Goal: Book appointment/travel/reservation

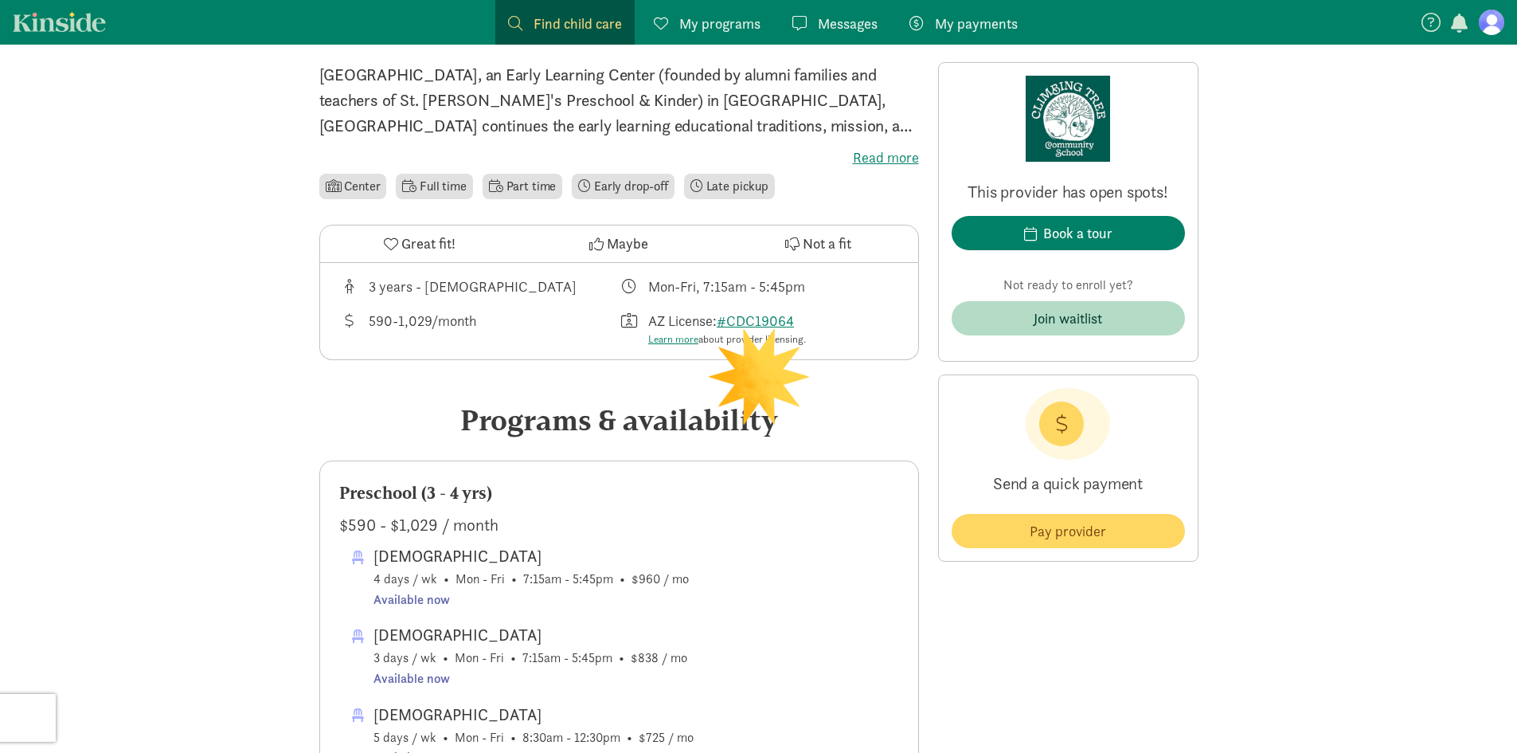
scroll to position [398, 0]
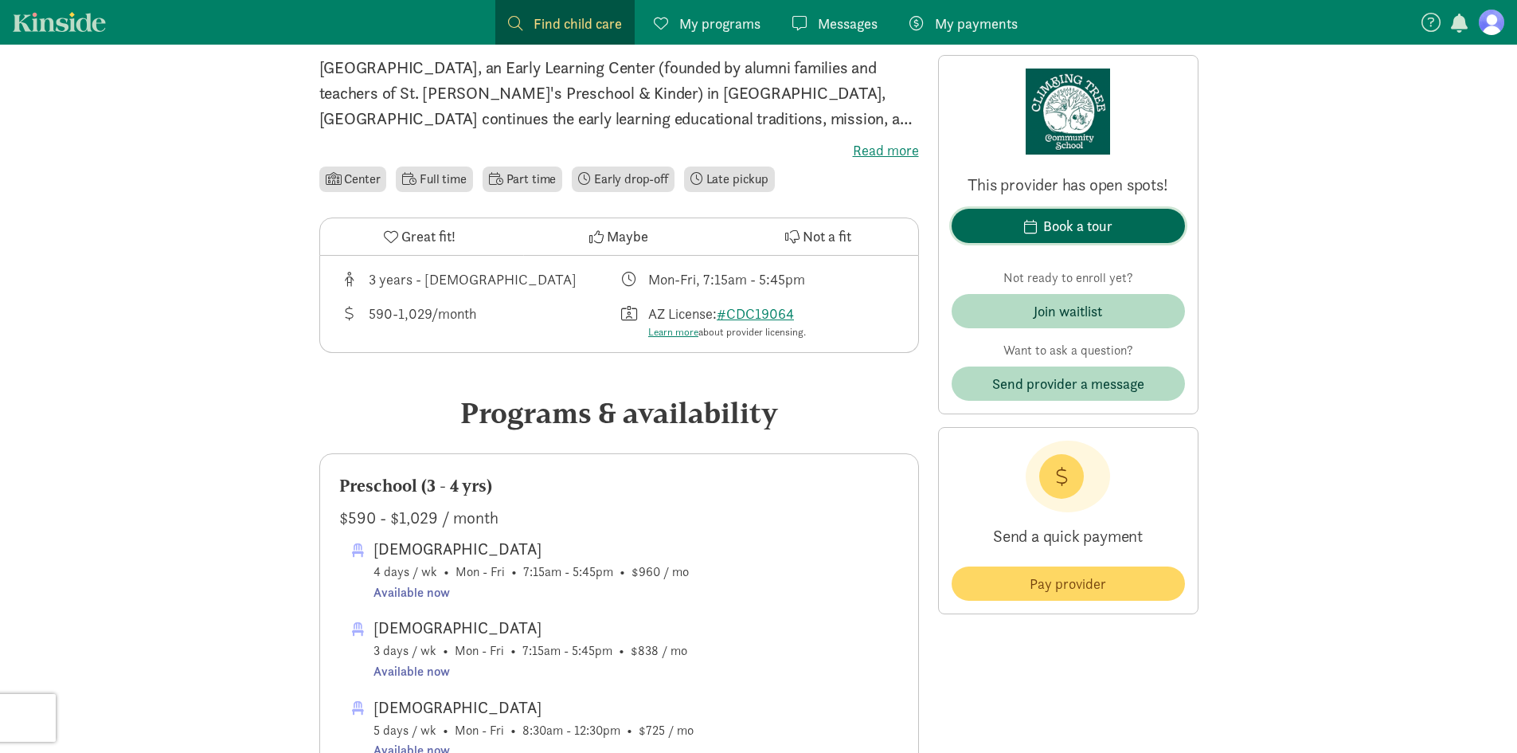
click at [1049, 228] on div "Book a tour" at bounding box center [1077, 226] width 69 height 22
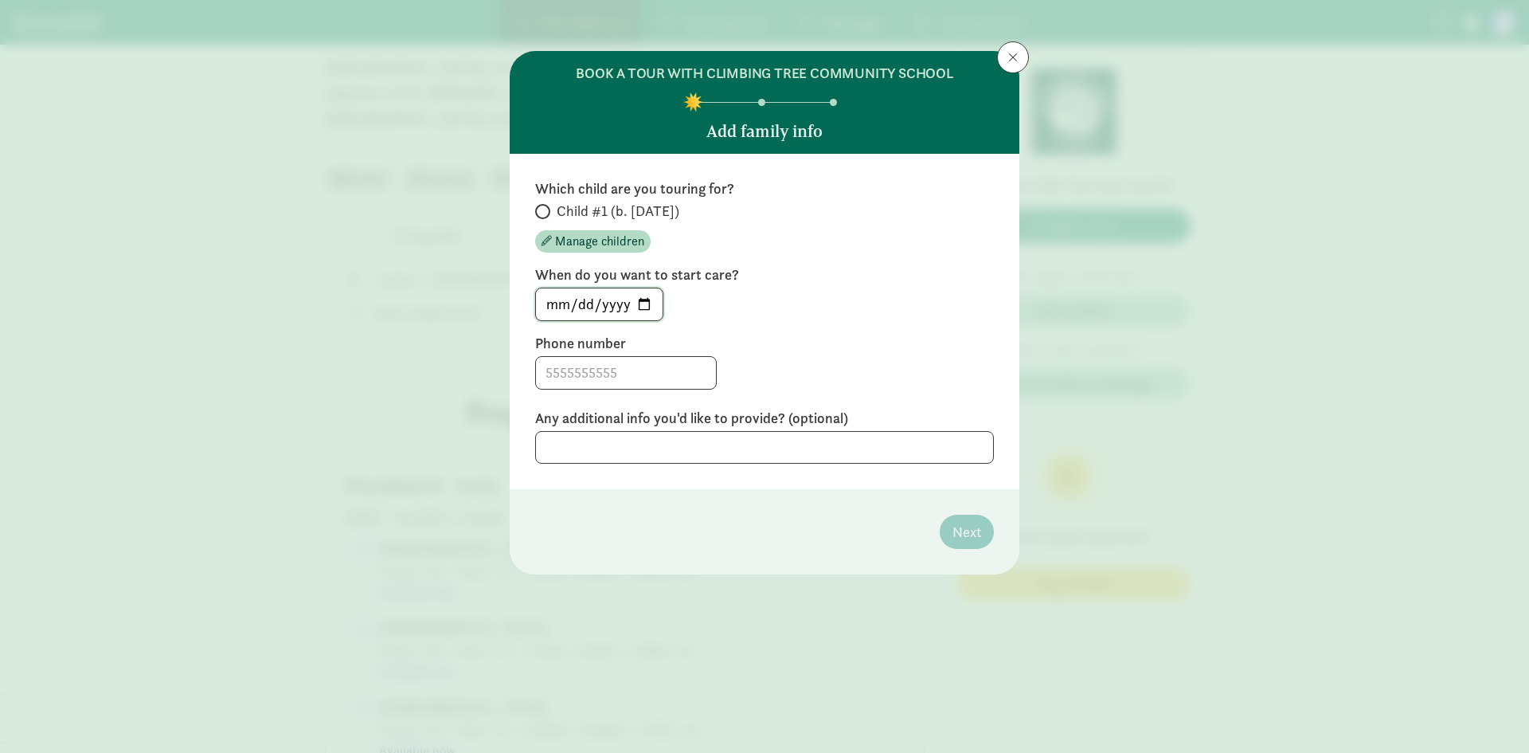
click at [638, 300] on input "[DATE]" at bounding box center [599, 304] width 127 height 32
type input "[DATE]"
click at [596, 354] on div "Phone number" at bounding box center [764, 362] width 459 height 56
click at [600, 366] on input at bounding box center [626, 373] width 180 height 32
type input "5207035579"
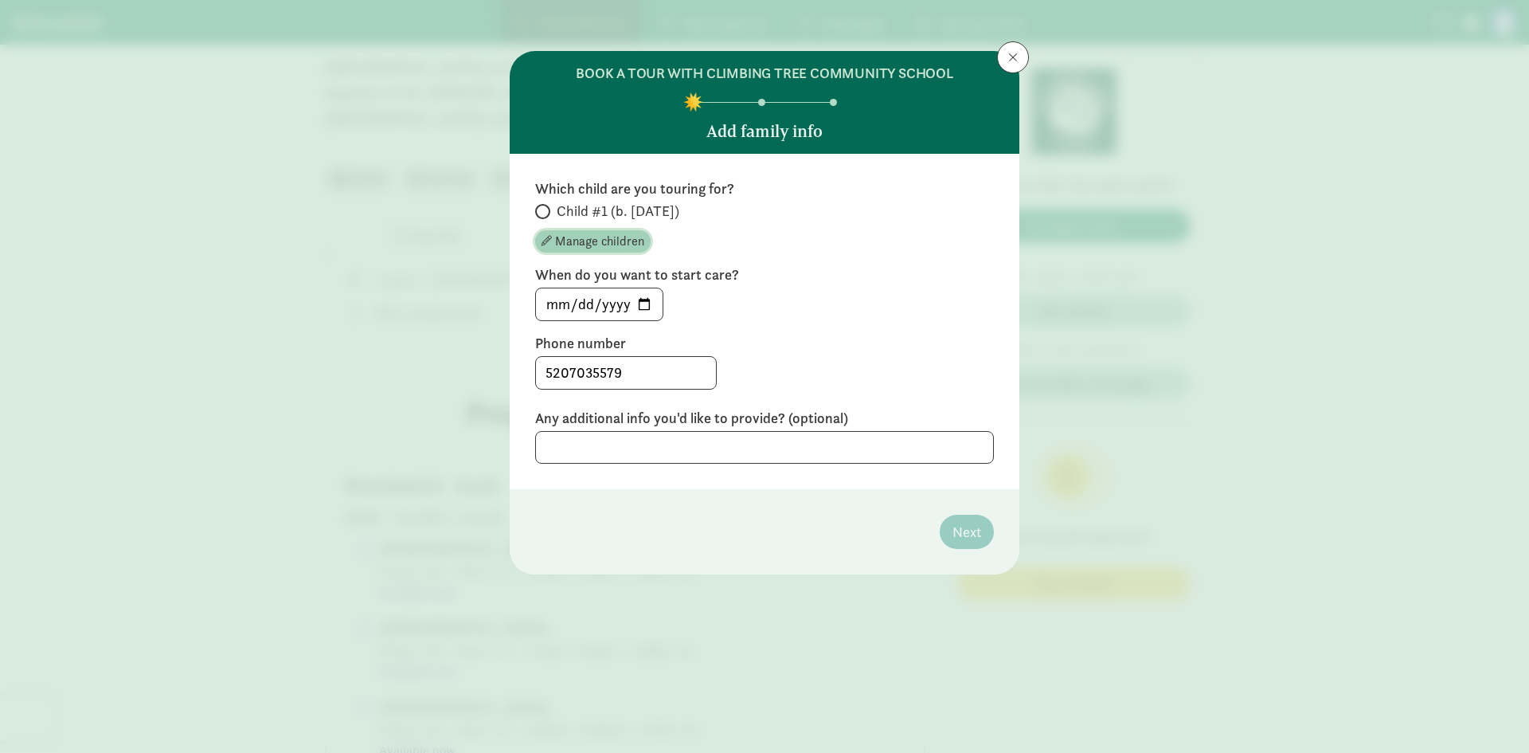
click at [577, 244] on span "Manage children" at bounding box center [599, 241] width 89 height 19
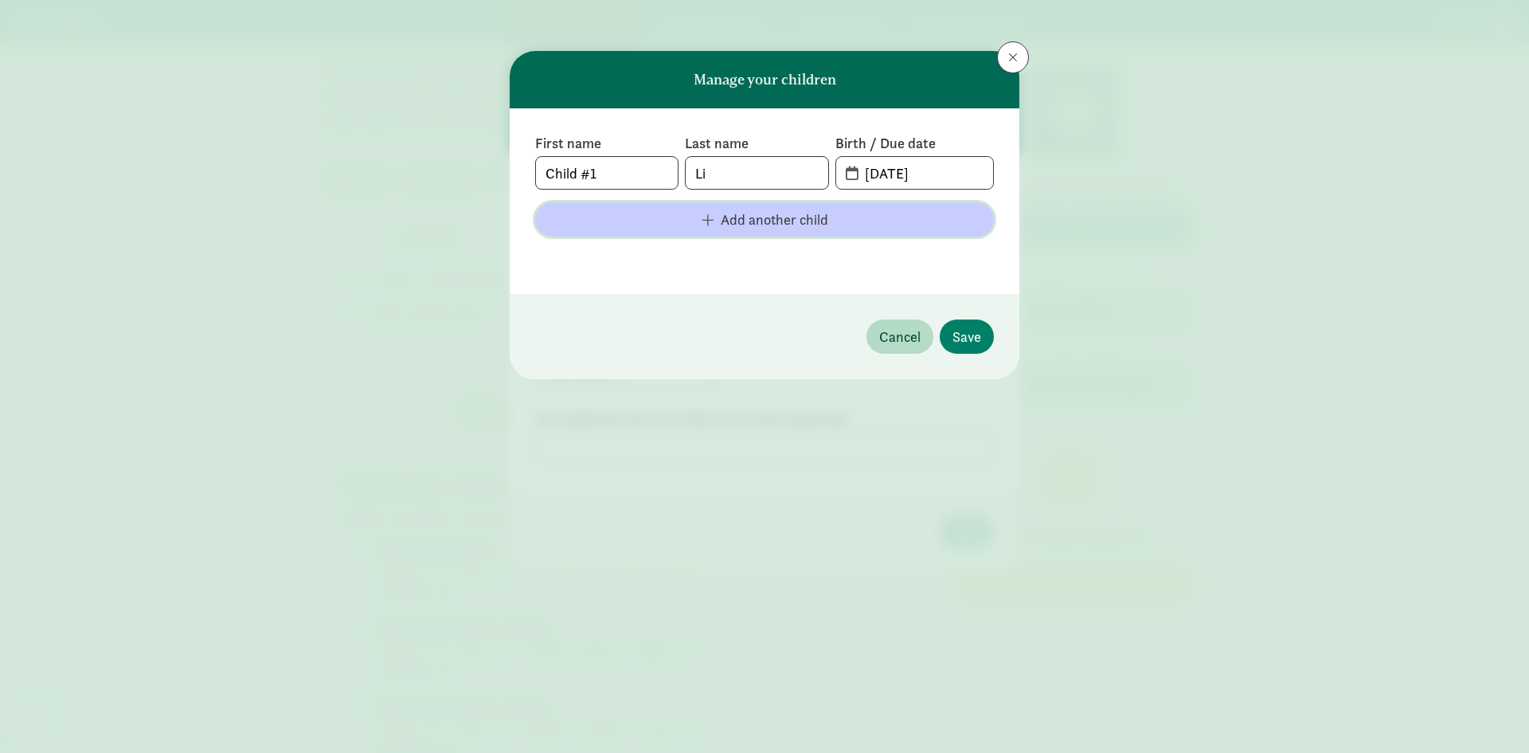
click at [807, 216] on span "Add another child" at bounding box center [775, 220] width 108 height 22
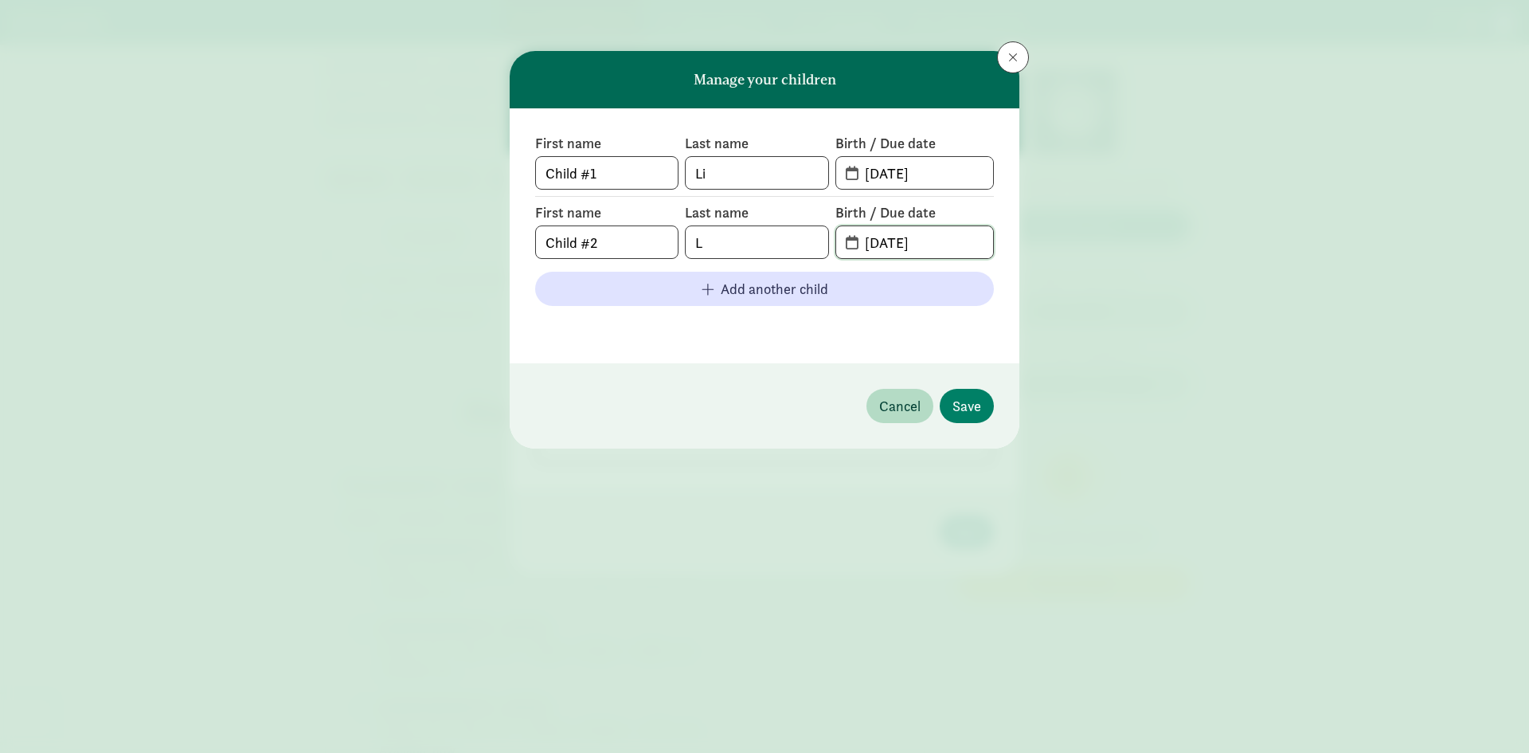
click at [881, 244] on input "[DATE]" at bounding box center [924, 242] width 138 height 32
click at [784, 334] on footer at bounding box center [764, 328] width 459 height 19
click at [925, 246] on input "[DATE]" at bounding box center [924, 242] width 138 height 32
drag, startPoint x: 940, startPoint y: 246, endPoint x: 858, endPoint y: 247, distance: 82.0
click at [858, 247] on input "[DATE]" at bounding box center [924, 242] width 138 height 32
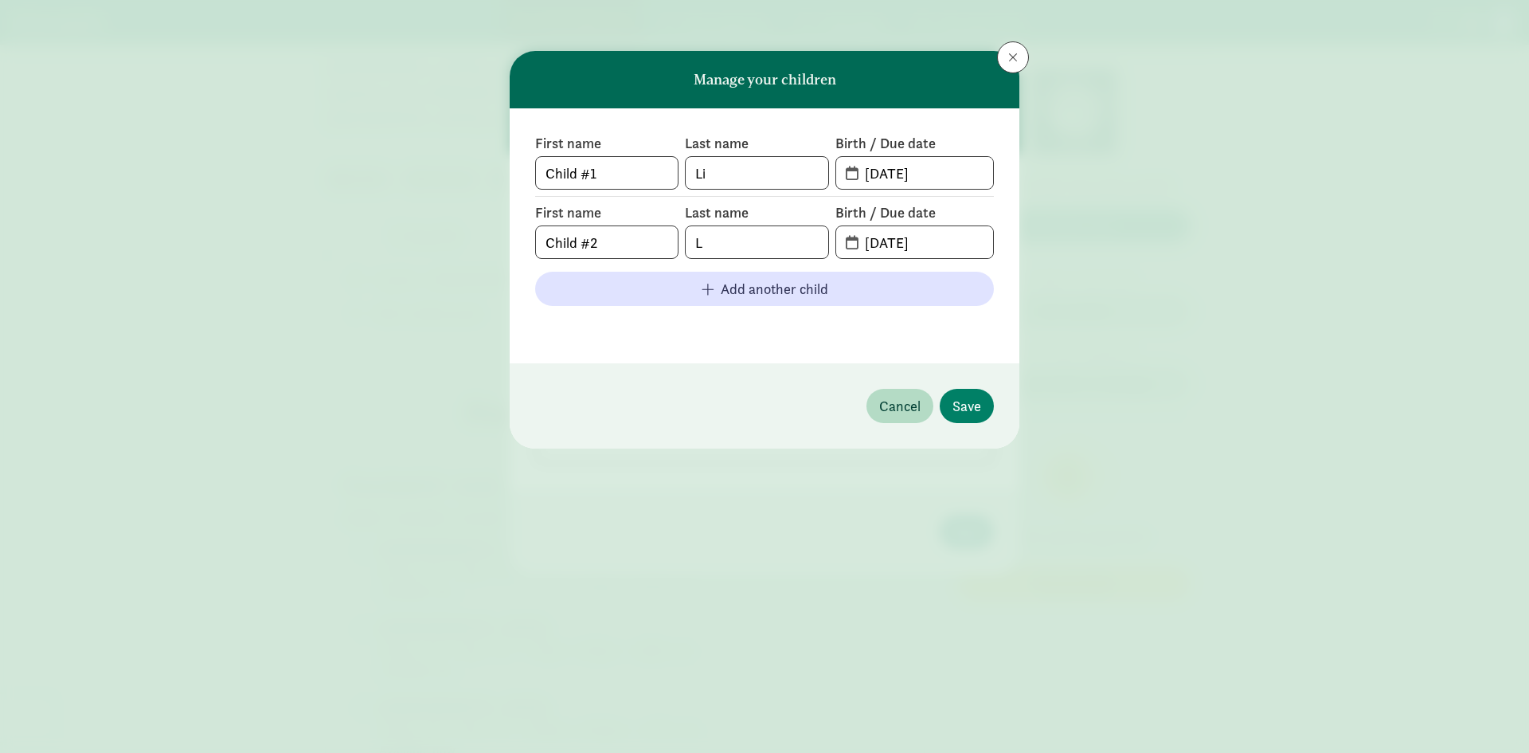
click at [838, 349] on div "First name Child #1 Last name [PERSON_NAME] Birth / Due date [DATE] First name …" at bounding box center [765, 235] width 510 height 255
click at [907, 402] on span "Cancel" at bounding box center [899, 406] width 41 height 22
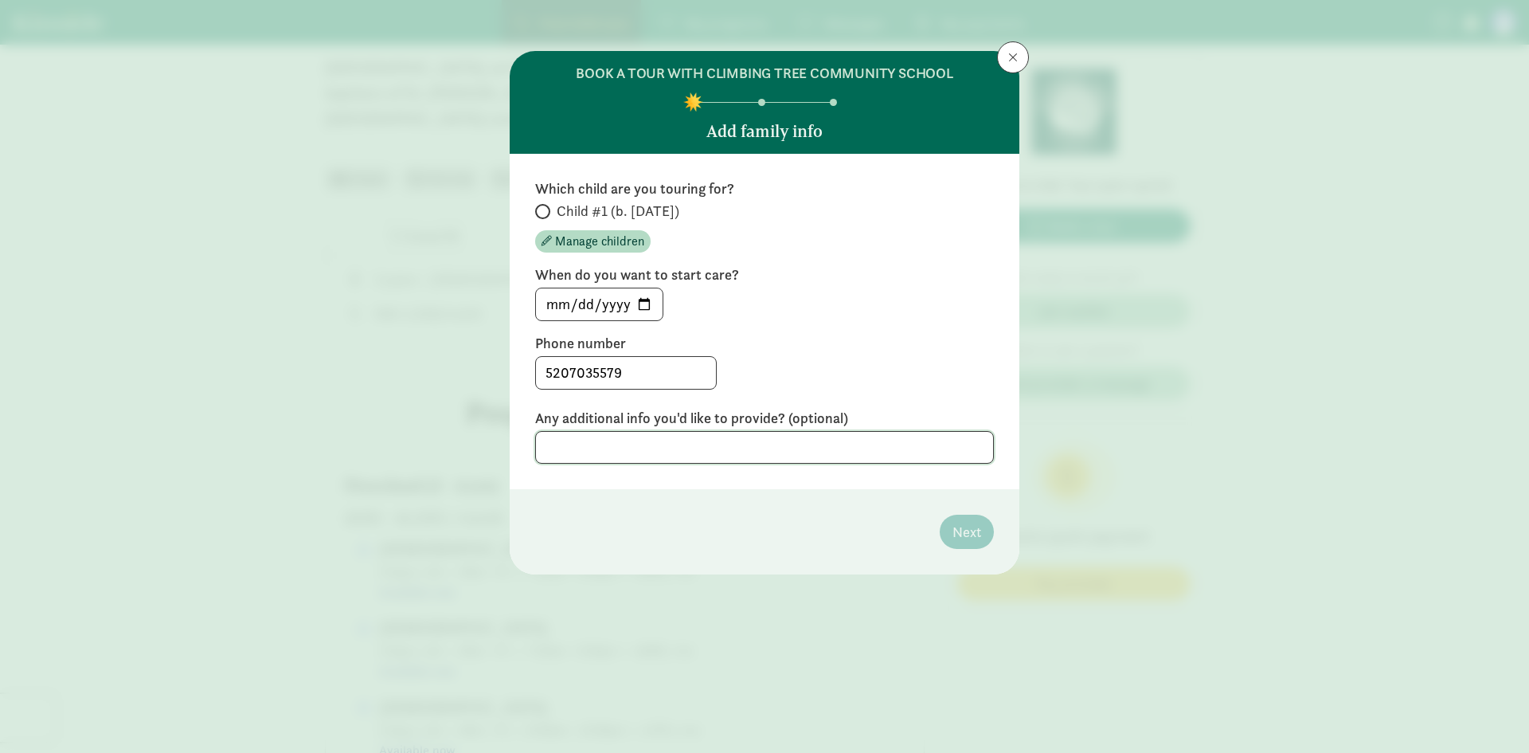
click at [729, 452] on textarea at bounding box center [764, 447] width 459 height 33
click at [793, 534] on footer "Next" at bounding box center [765, 531] width 510 height 85
click at [746, 338] on label "Phone number" at bounding box center [764, 343] width 459 height 19
click at [654, 367] on input "5207035579" at bounding box center [626, 373] width 180 height 32
click at [792, 457] on textarea at bounding box center [764, 447] width 459 height 33
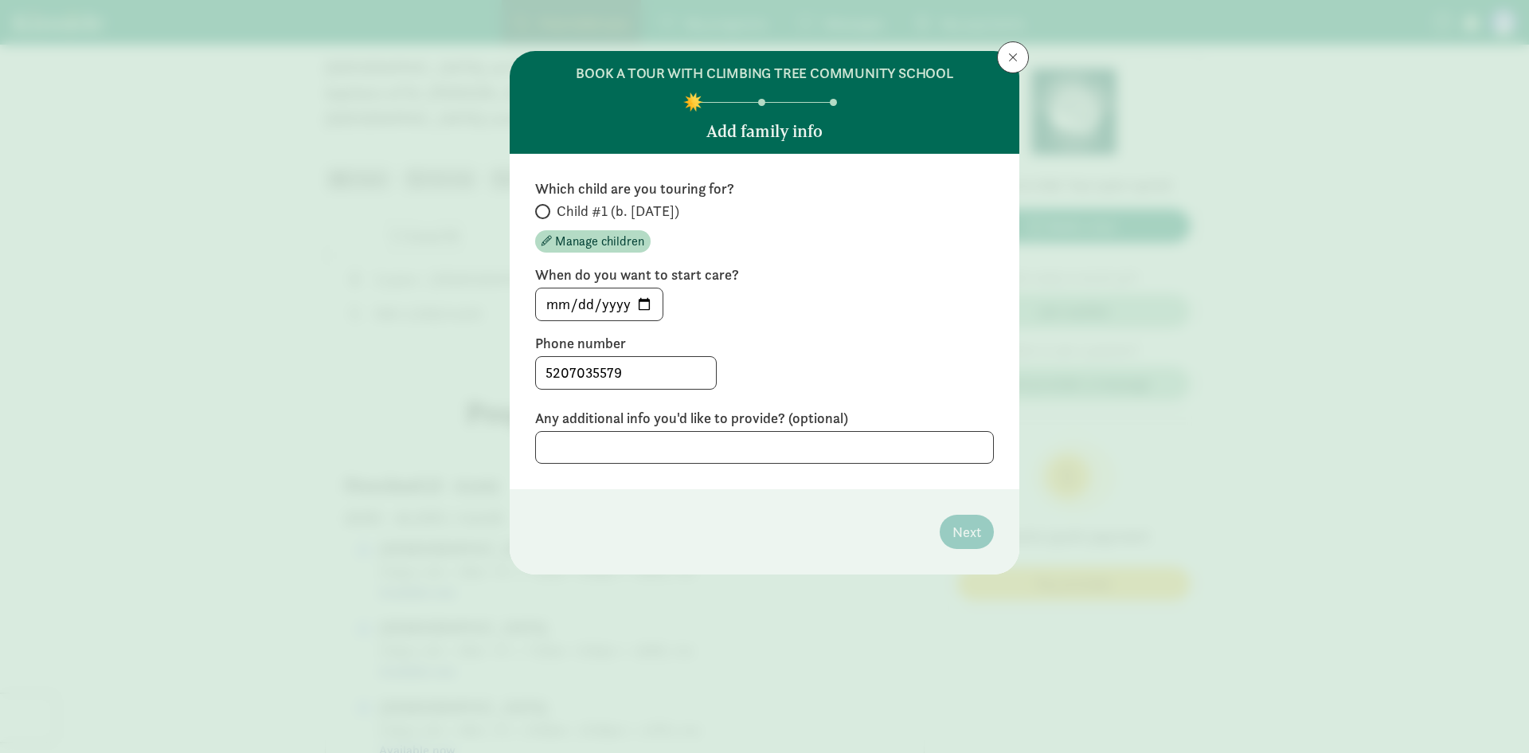
click at [781, 312] on div "[DATE]" at bounding box center [764, 304] width 459 height 33
click at [538, 205] on span at bounding box center [542, 211] width 15 height 15
click at [538, 206] on input "Child #1 (b. [DATE])" at bounding box center [540, 211] width 10 height 10
radio input "true"
click at [964, 526] on span "Next" at bounding box center [966, 532] width 29 height 22
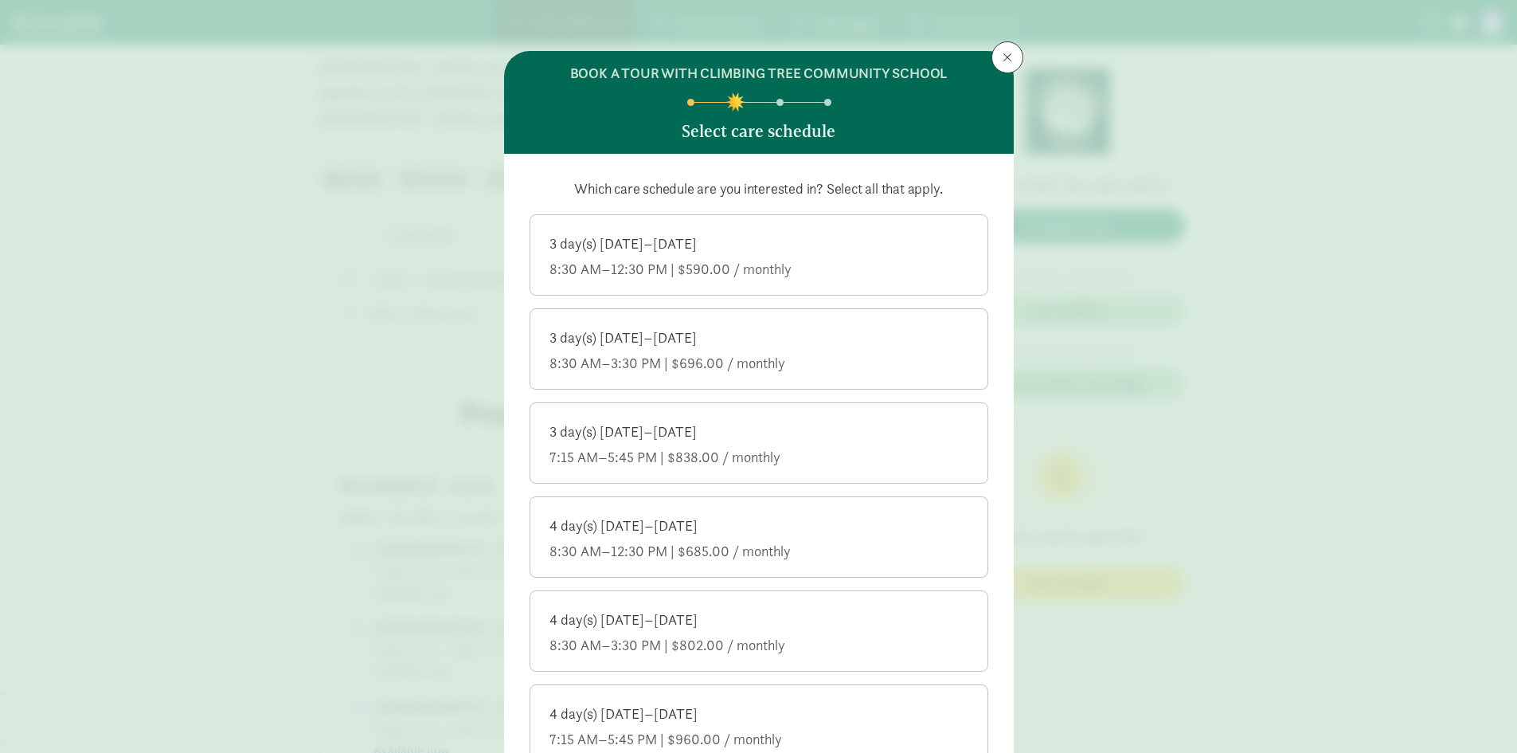
scroll to position [456, 0]
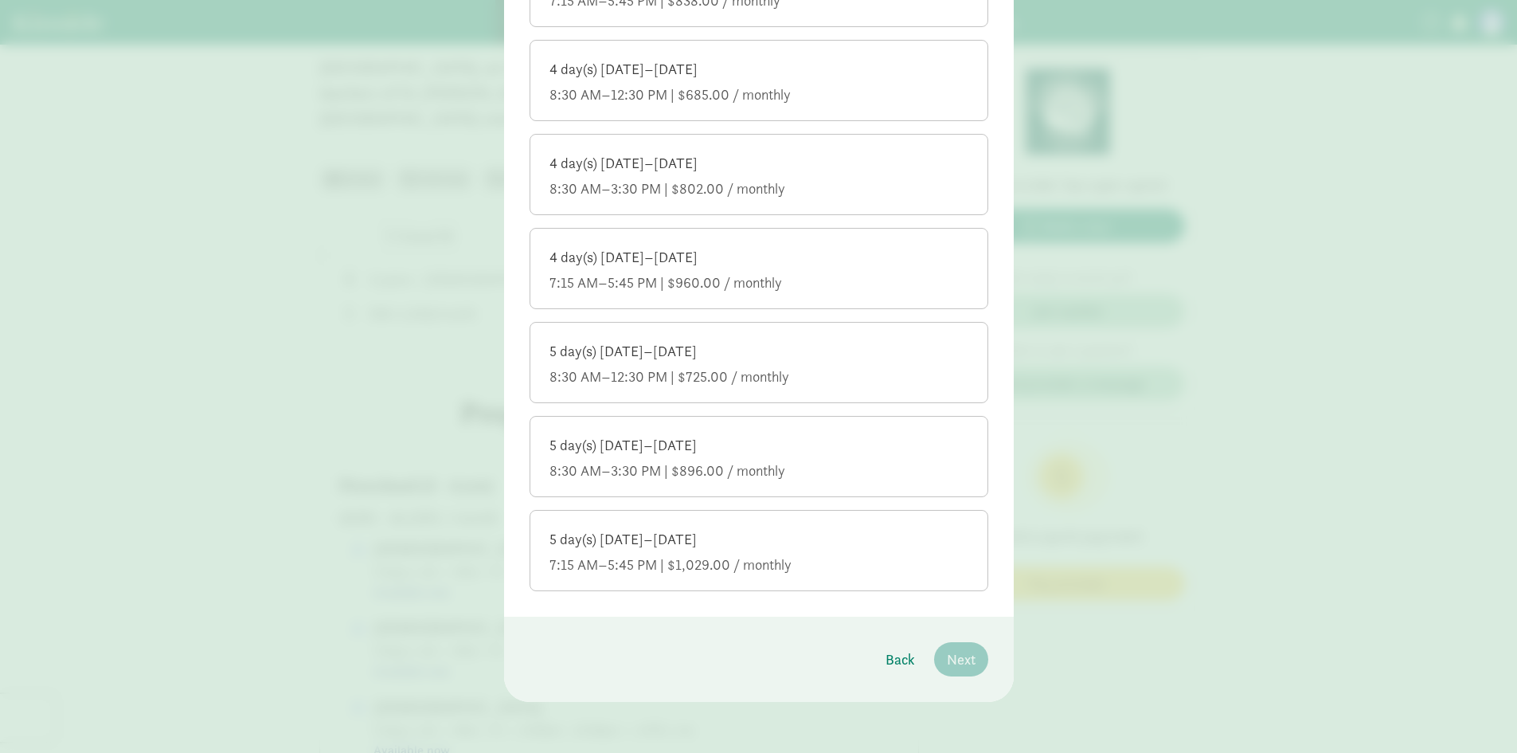
click at [689, 366] on div "5 day(s) [DATE]–[DATE] 8:30 AM–12:30 PM | $725.00 / monthly" at bounding box center [759, 364] width 419 height 45
click at [0, 0] on input "5 day(s) [DATE]–[DATE] 8:30 AM–12:30 PM | $725.00 / monthly" at bounding box center [0, 0] width 0 height 0
click at [963, 653] on span "Next" at bounding box center [961, 659] width 29 height 22
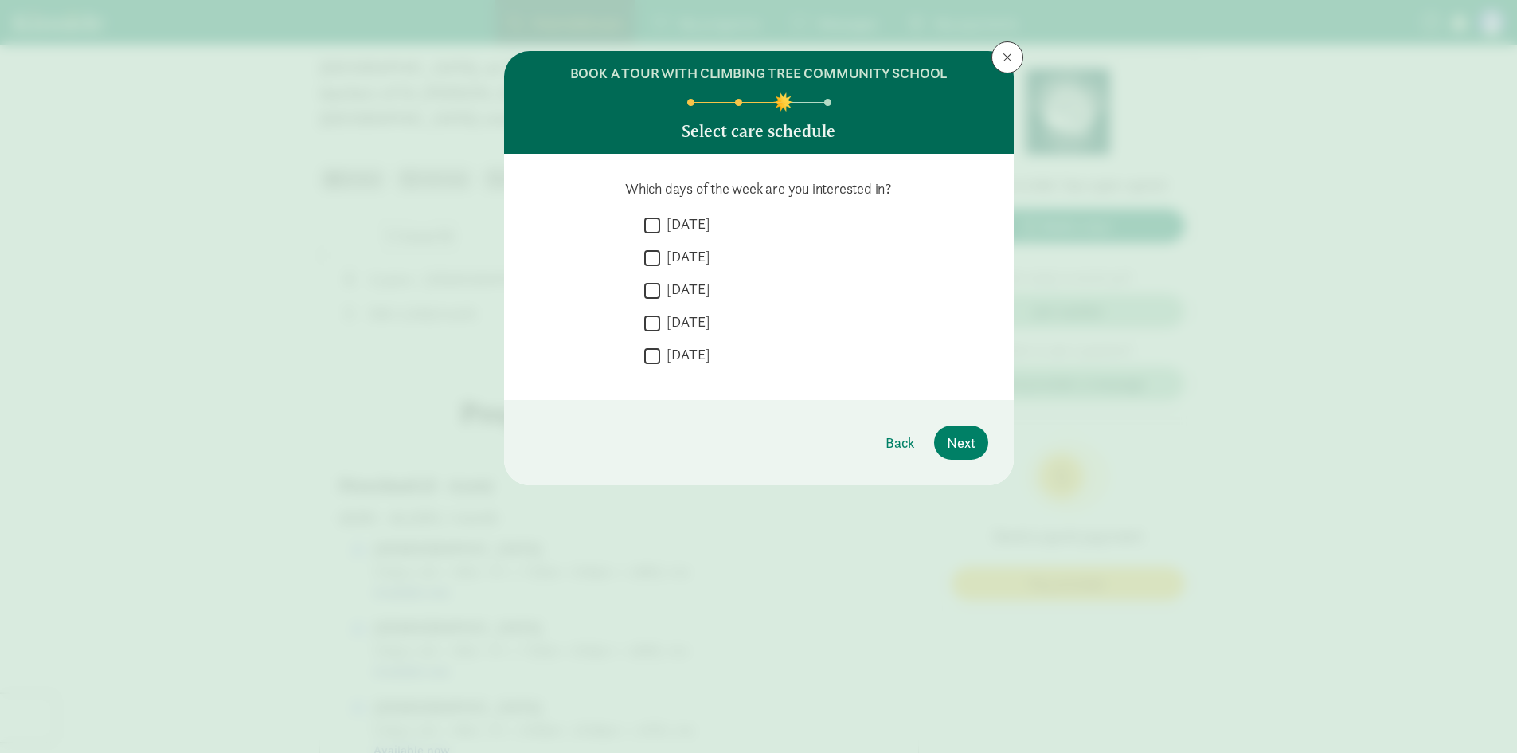
click at [648, 323] on input "[DATE]" at bounding box center [652, 323] width 16 height 22
checkbox input "true"
click at [648, 358] on input "[DATE]" at bounding box center [652, 356] width 16 height 22
checkbox input "true"
click at [975, 439] on button "Next" at bounding box center [961, 442] width 54 height 34
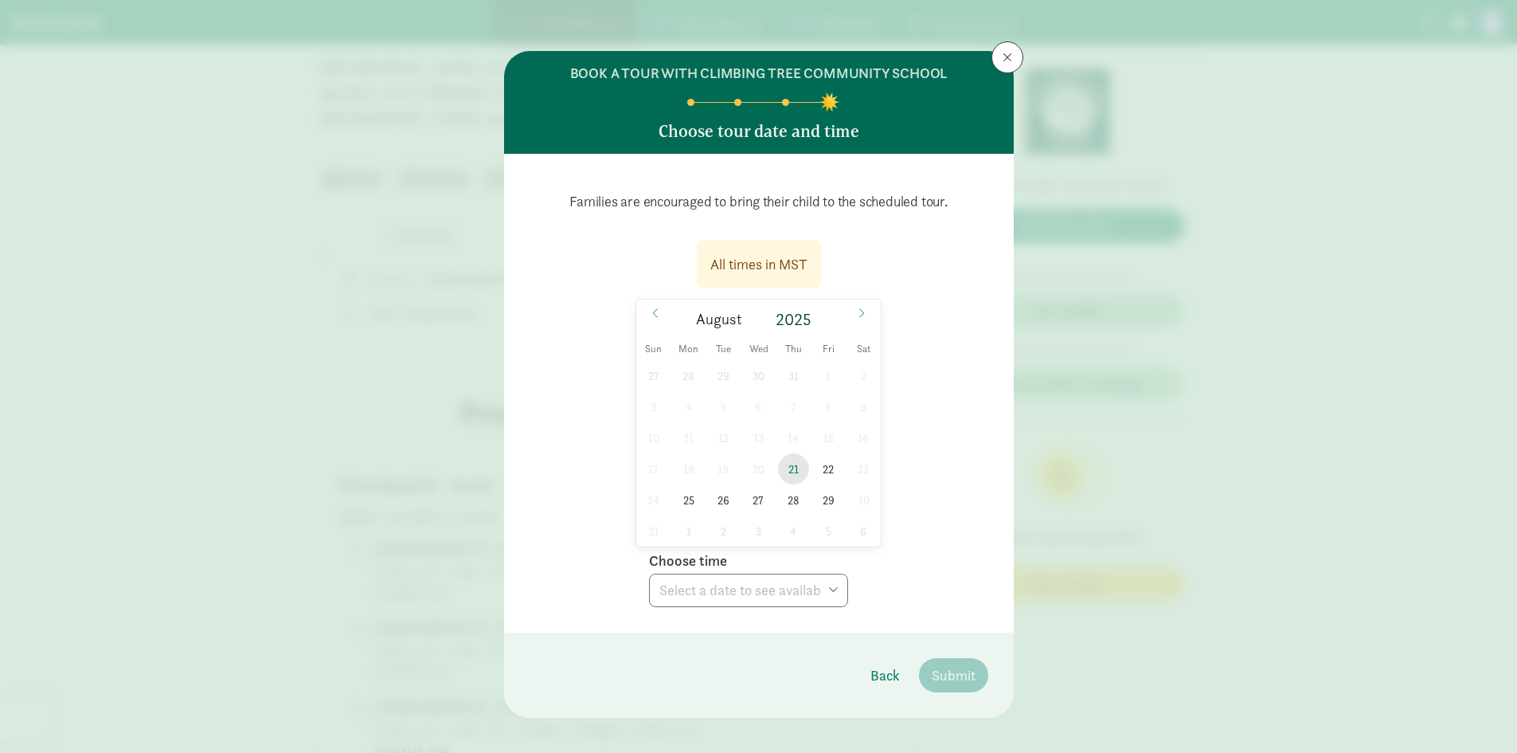
click at [787, 470] on span "21" at bounding box center [793, 468] width 31 height 31
click at [823, 602] on select "Choose time 10:00 AM 10:30 AM 11:00 AM 11:30 AM 12:00 PM 12:30 PM 01:00 PM 01:3…" at bounding box center [748, 589] width 199 height 33
select select "[DATE]T13:00:00.000-07:00"
click at [649, 573] on select "Choose time 10:00 AM 10:30 AM 11:00 AM 11:30 AM 12:00 PM 12:30 PM 01:00 PM 01:3…" at bounding box center [748, 589] width 199 height 33
click at [945, 675] on span "Submit" at bounding box center [954, 675] width 44 height 22
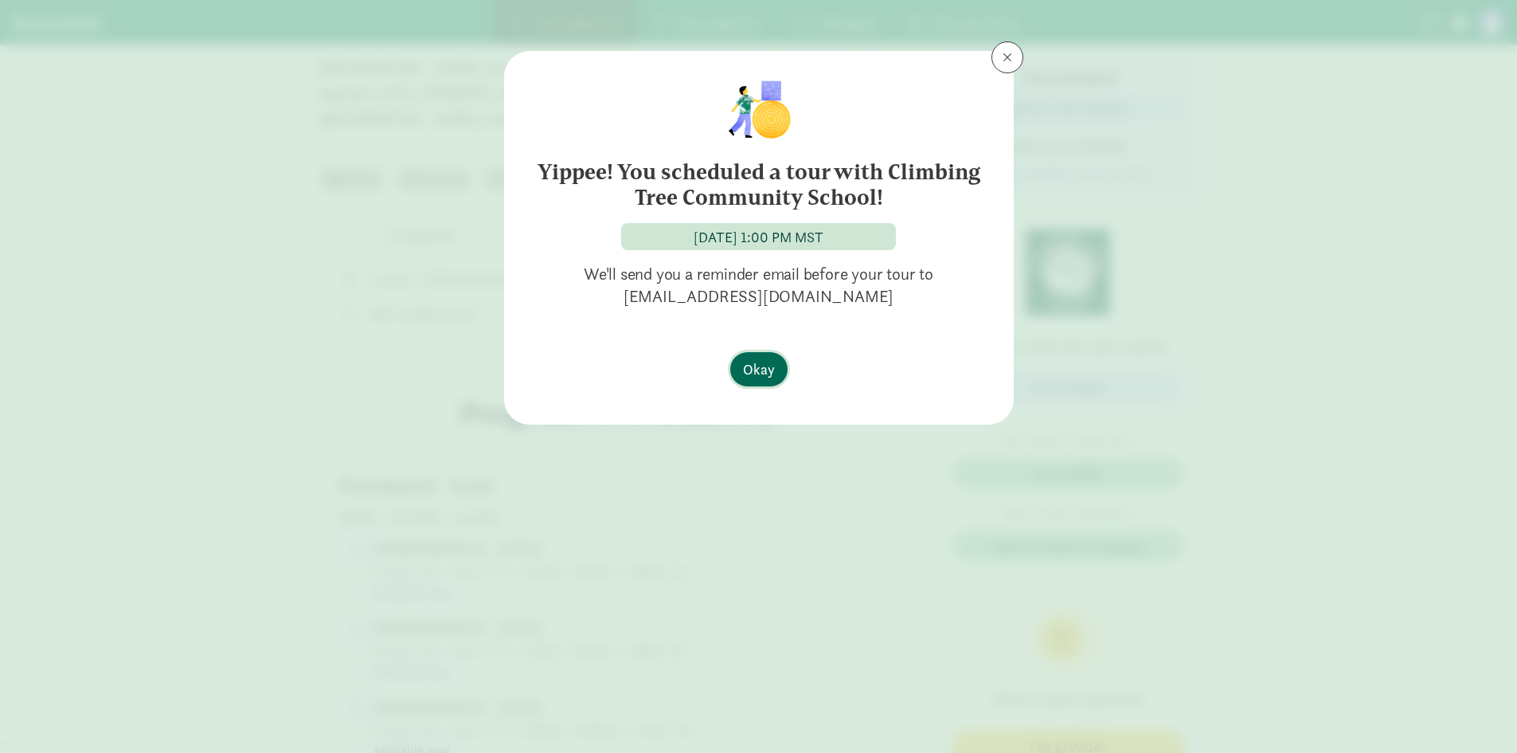
click at [757, 370] on span "Okay" at bounding box center [759, 369] width 32 height 22
